Goal: Transaction & Acquisition: Purchase product/service

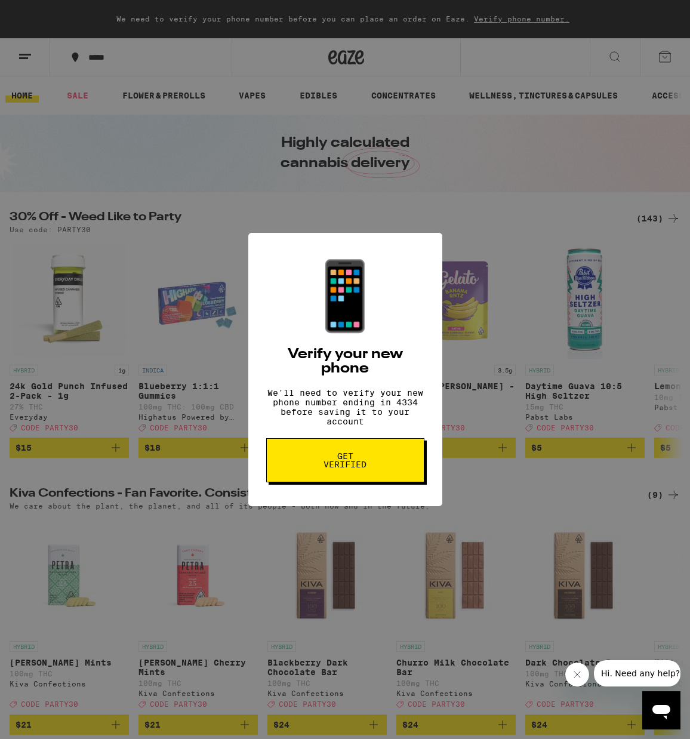
click at [156, 220] on div "📱 Verify your new phone We'll need to verify your new phone number ending in 43…" at bounding box center [345, 369] width 690 height 739
click at [380, 463] on button "Get verified" at bounding box center [345, 460] width 158 height 44
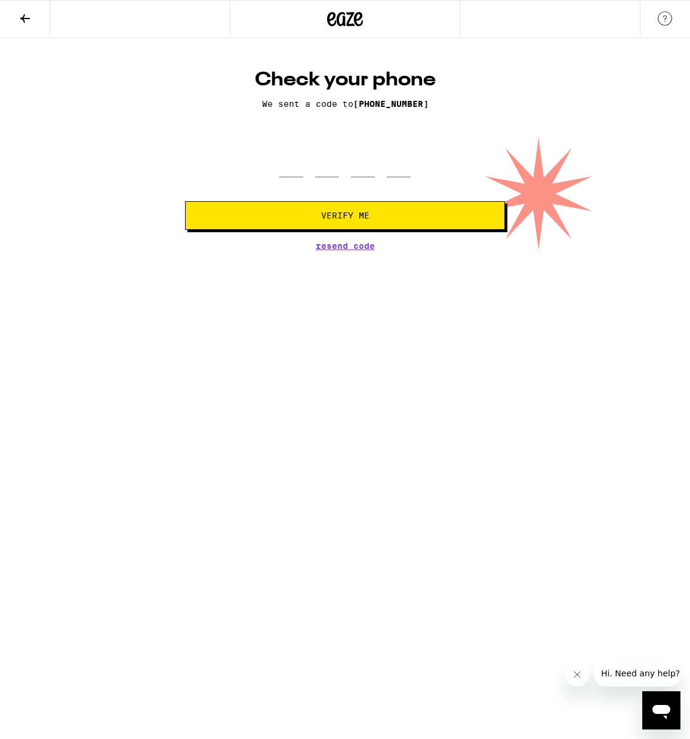
click at [27, 17] on icon at bounding box center [25, 18] width 10 height 8
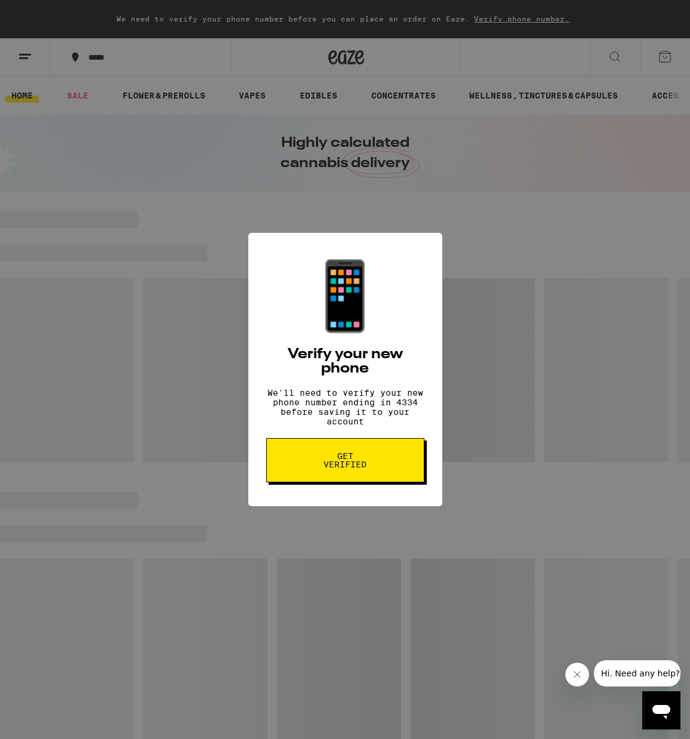
click at [29, 45] on div "📱 Verify your new phone We'll need to verify your new phone number ending in 43…" at bounding box center [345, 369] width 690 height 739
click at [26, 66] on div "📱 Verify your new phone We'll need to verify your new phone number ending in 43…" at bounding box center [345, 369] width 690 height 739
click at [584, 683] on button "Close message from company" at bounding box center [577, 674] width 24 height 24
click at [36, 64] on div "📱 Verify your new phone We'll need to verify your new phone number ending in 43…" at bounding box center [345, 369] width 690 height 739
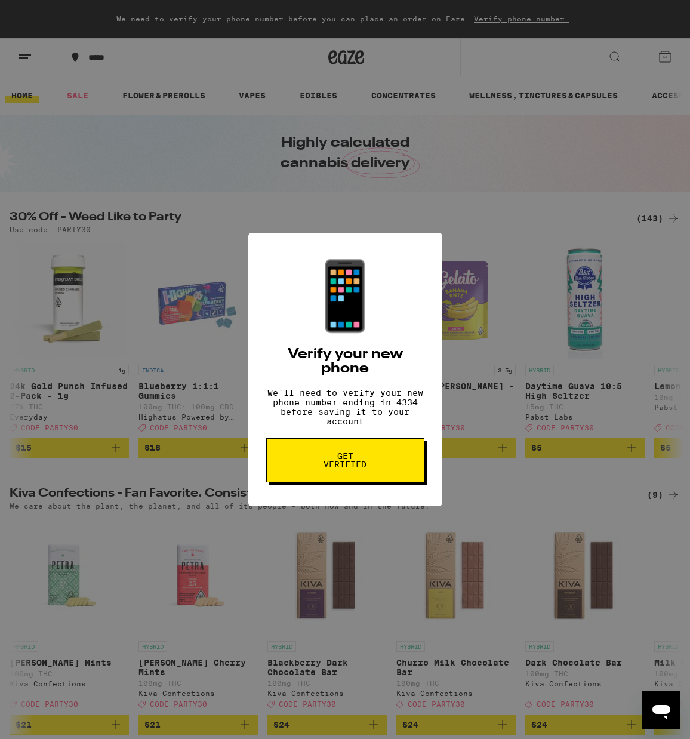
click at [36, 64] on div "📱 Verify your new phone We'll need to verify your new phone number ending in 43…" at bounding box center [345, 369] width 690 height 739
click at [20, 57] on div "📱 Verify your new phone We'll need to verify your new phone number ending in 43…" at bounding box center [345, 369] width 690 height 739
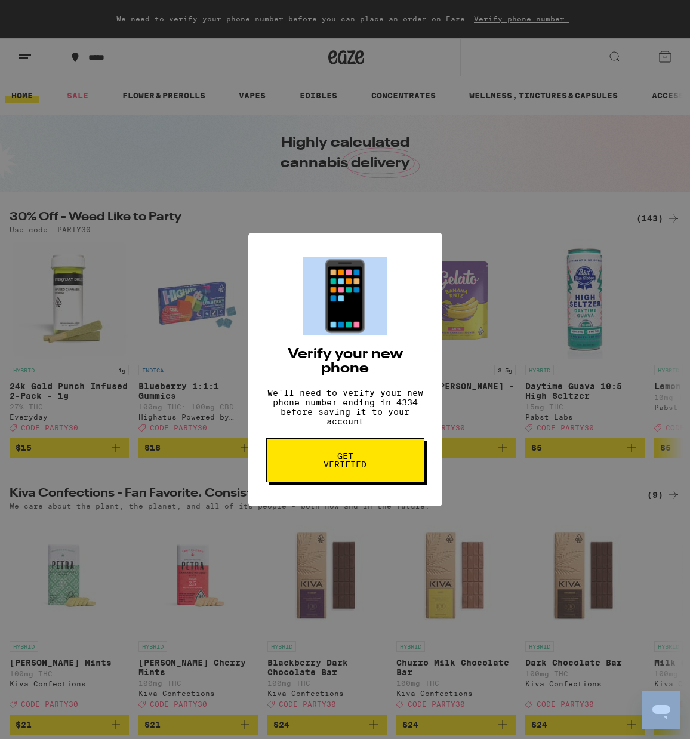
click at [20, 57] on div "📱 Verify your new phone We'll need to verify your new phone number ending in 43…" at bounding box center [345, 369] width 690 height 739
click at [29, 61] on div "📱 Verify your new phone We'll need to verify your new phone number ending in 43…" at bounding box center [345, 369] width 690 height 739
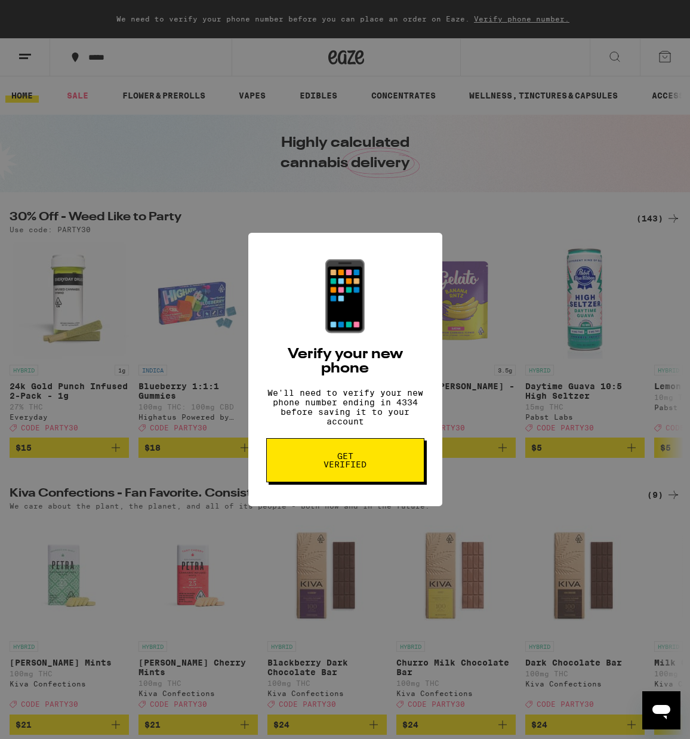
click at [13, 56] on div "📱 Verify your new phone We'll need to verify your new phone number ending in 43…" at bounding box center [345, 369] width 690 height 739
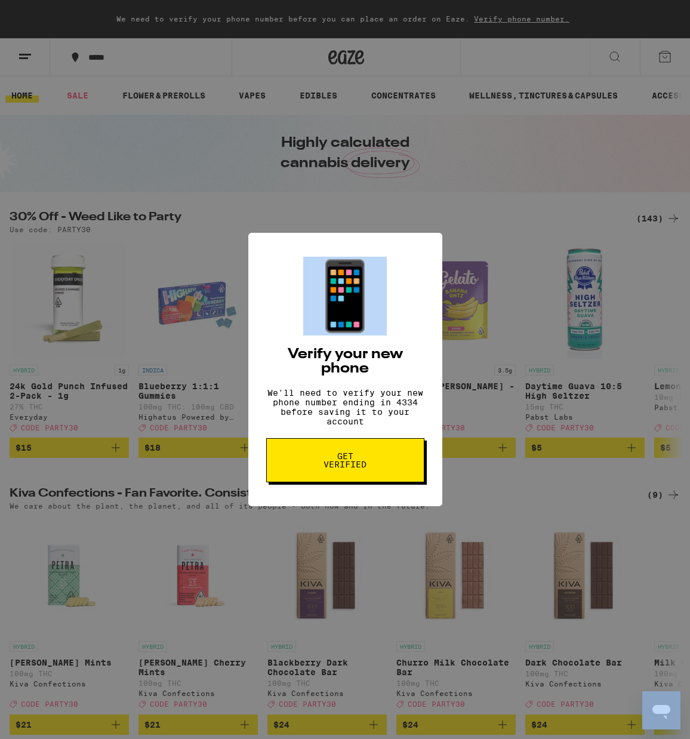
click at [13, 56] on div "📱 Verify your new phone We'll need to verify your new phone number ending in 43…" at bounding box center [345, 369] width 690 height 739
click at [42, 48] on div "📱 Verify your new phone We'll need to verify your new phone number ending in 43…" at bounding box center [345, 369] width 690 height 739
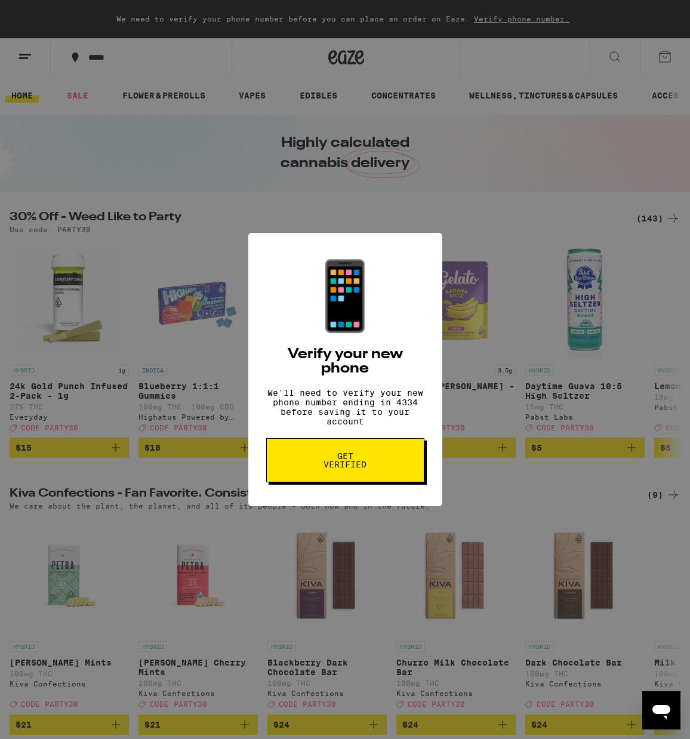
click at [417, 206] on div "📱 Verify your new phone We'll need to verify your new phone number ending in 43…" at bounding box center [345, 369] width 690 height 739
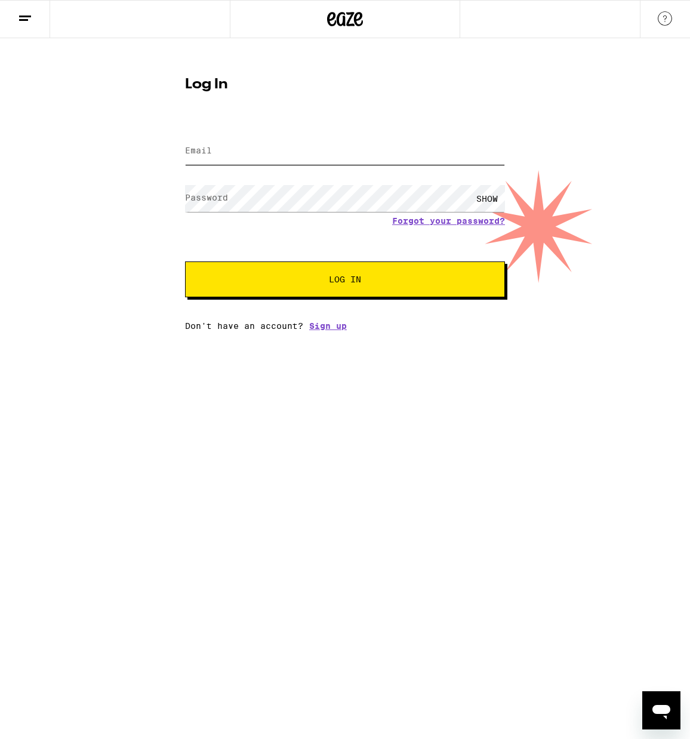
click at [217, 149] on input "Email" at bounding box center [345, 151] width 320 height 27
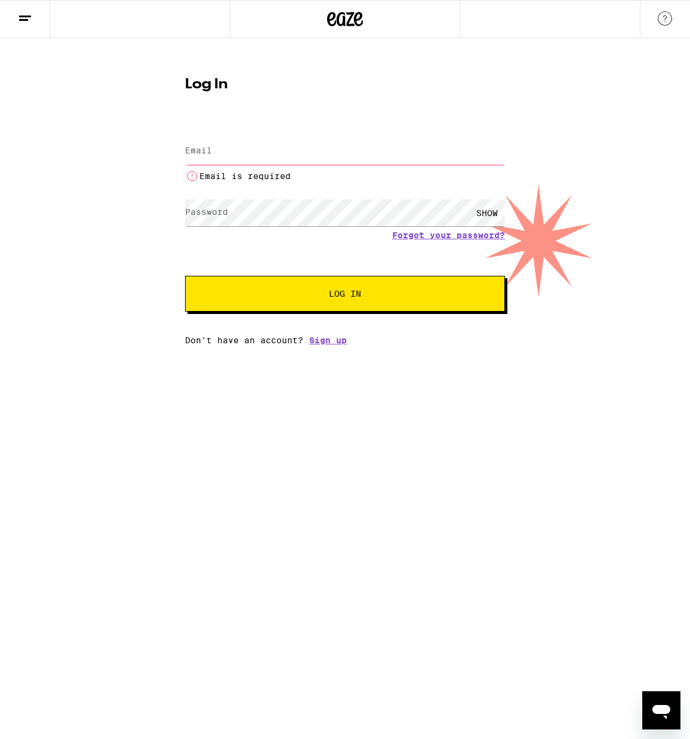
type input "[EMAIL_ADDRESS][DOMAIN_NAME]"
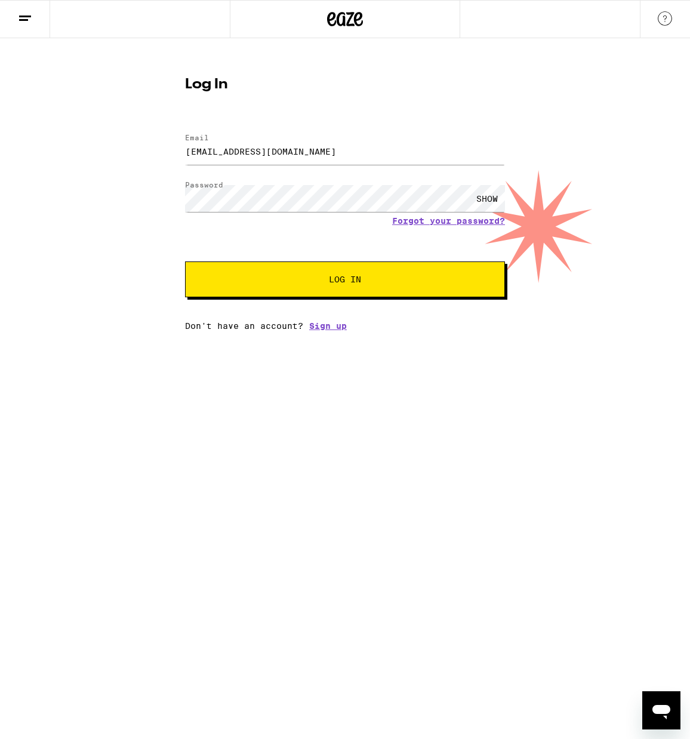
click at [322, 283] on span "Log In" at bounding box center [344, 279] width 223 height 8
